Goal: Communication & Community: Answer question/provide support

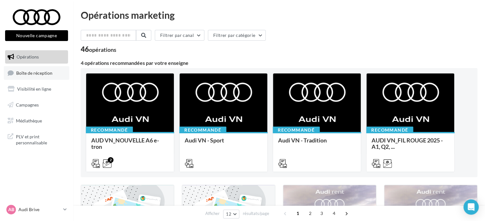
click at [29, 76] on link "Boîte de réception" at bounding box center [36, 73] width 65 height 14
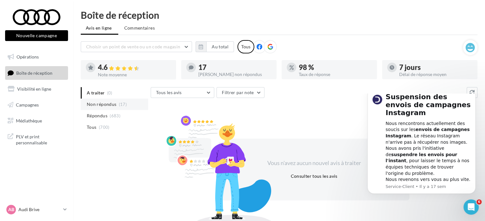
click at [101, 106] on span "Non répondus" at bounding box center [102, 104] width 30 height 6
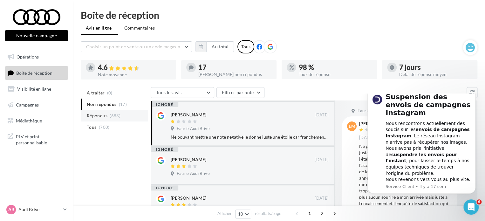
click at [112, 114] on span "(683)" at bounding box center [115, 115] width 11 height 5
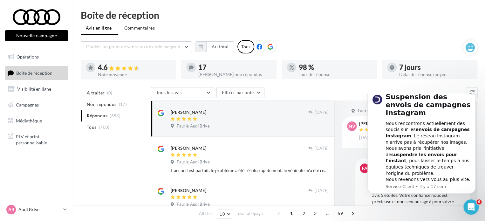
drag, startPoint x: 473, startPoint y: 105, endPoint x: 826, endPoint y: 199, distance: 365.5
click at [473, 92] on icon "Dismiss notification" at bounding box center [473, 90] width 2 height 2
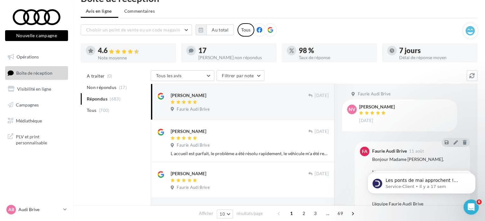
scroll to position [32, 0]
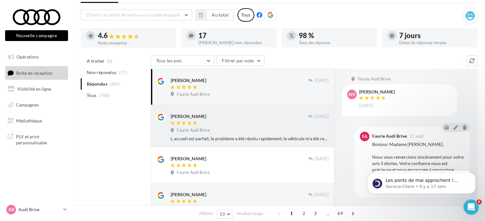
click at [212, 120] on div "bernard kling" at bounding box center [239, 119] width 137 height 13
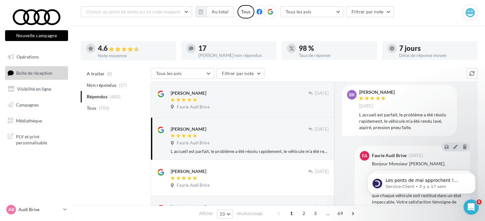
scroll to position [0, 0]
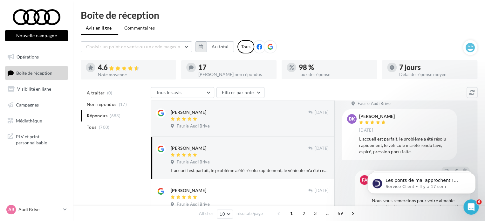
click at [203, 47] on button "button" at bounding box center [201, 46] width 11 height 11
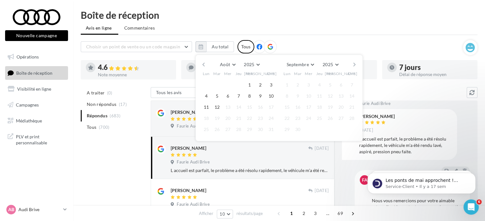
click at [204, 63] on button "button" at bounding box center [203, 64] width 5 height 9
click at [216, 84] on button "1" at bounding box center [217, 85] width 10 height 10
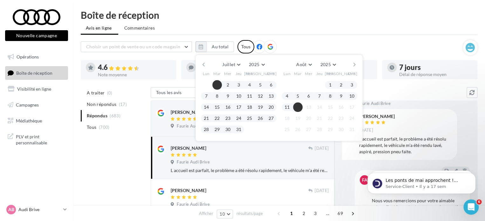
click at [300, 106] on button "12" at bounding box center [298, 107] width 10 height 10
